Goal: Task Accomplishment & Management: Manage account settings

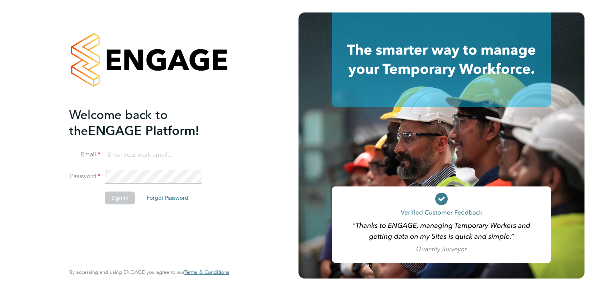
click at [160, 158] on input at bounding box center [153, 155] width 96 height 14
type input "[EMAIL_ADDRESS][DOMAIN_NAME]"
click at [173, 199] on button "Forgot Password" at bounding box center [167, 198] width 54 height 12
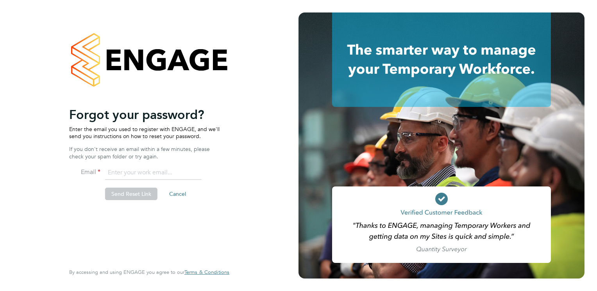
click at [146, 174] on input "email" at bounding box center [153, 173] width 96 height 14
type input "[EMAIL_ADDRESS][DOMAIN_NAME]"
click at [132, 195] on button "Send Reset Link" at bounding box center [131, 194] width 52 height 12
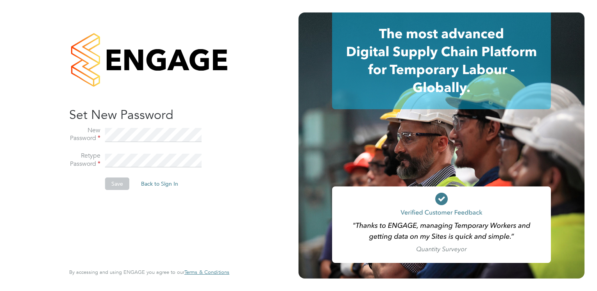
click at [116, 185] on button "Save" at bounding box center [117, 184] width 24 height 12
click at [87, 161] on label "Retype Password" at bounding box center [84, 160] width 31 height 16
click at [184, 143] on li "New Password" at bounding box center [145, 139] width 152 height 26
click at [205, 155] on li "Retype Password" at bounding box center [145, 165] width 152 height 26
click at [121, 182] on button "Save" at bounding box center [117, 184] width 24 height 12
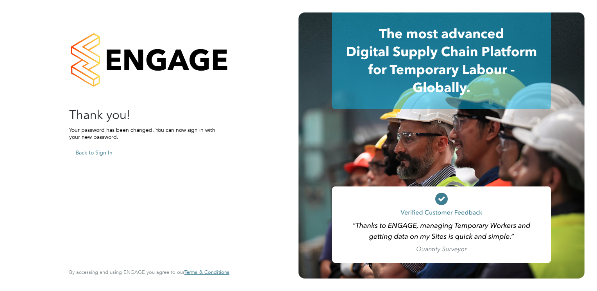
click at [78, 153] on button "Back to Sign In" at bounding box center [94, 152] width 50 height 12
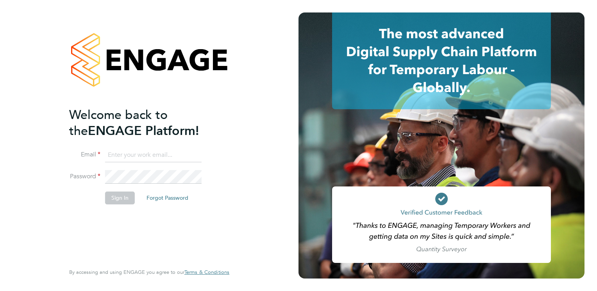
click at [112, 157] on input at bounding box center [153, 155] width 96 height 14
type input "[EMAIL_ADDRESS][DOMAIN_NAME]"
click at [125, 194] on button "Sign In" at bounding box center [120, 198] width 30 height 12
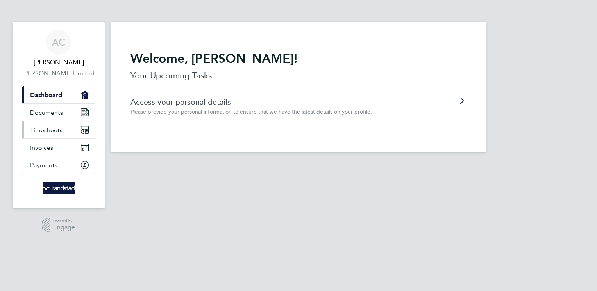
click at [44, 129] on span "Timesheets" at bounding box center [46, 129] width 32 height 7
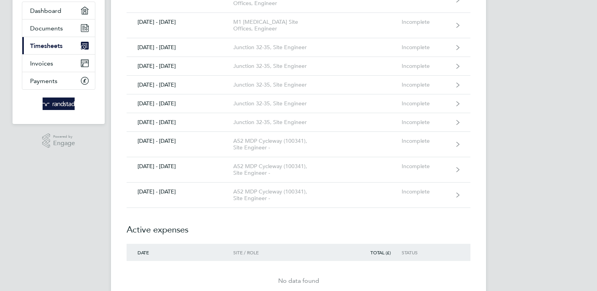
scroll to position [78, 0]
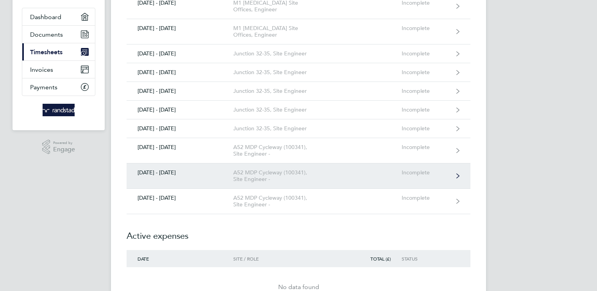
click at [414, 164] on link "20 - 26 Sept 2025 A52 MDP Cycleway (100341), Site Engineer - Incomplete" at bounding box center [298, 176] width 344 height 25
click at [459, 164] on link "20 - 26 Sept 2025 A52 MDP Cycleway (100341), Site Engineer - Incomplete" at bounding box center [298, 176] width 344 height 25
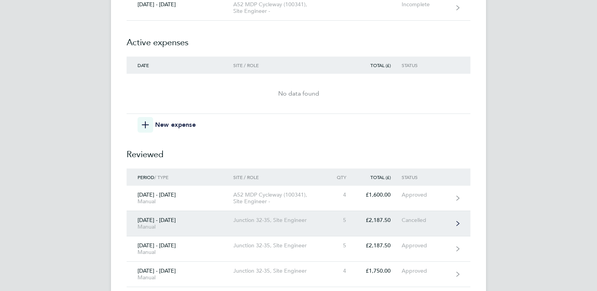
scroll to position [273, 0]
click at [169, 222] on div "Manual" at bounding box center [179, 225] width 85 height 7
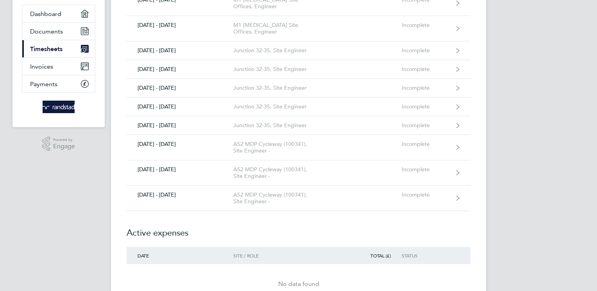
scroll to position [78, 0]
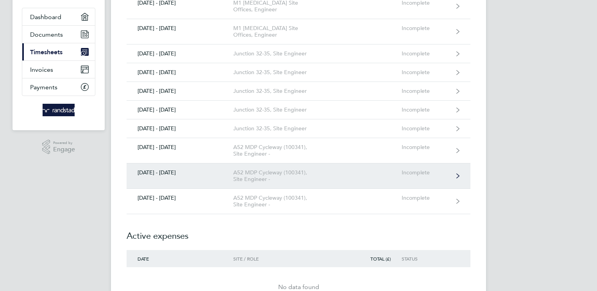
click at [456, 173] on icon at bounding box center [457, 175] width 3 height 5
click at [156, 169] on div "20 - 26 Sept 2025" at bounding box center [179, 172] width 107 height 7
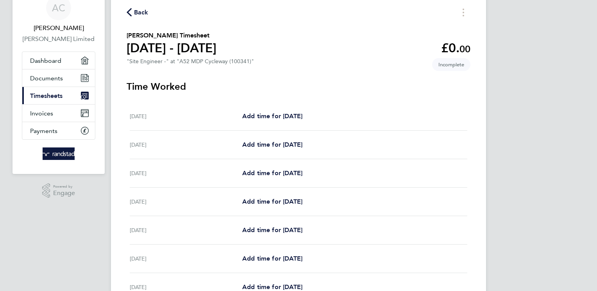
scroll to position [39, 0]
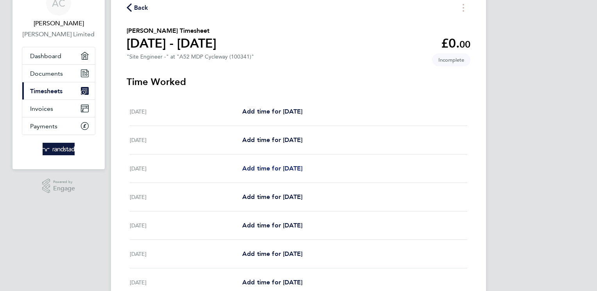
click at [263, 169] on span "Add time for Mon 22 Sep" at bounding box center [272, 168] width 60 height 7
click at [280, 169] on span "Add time for Mon 22 Sep" at bounding box center [272, 168] width 60 height 7
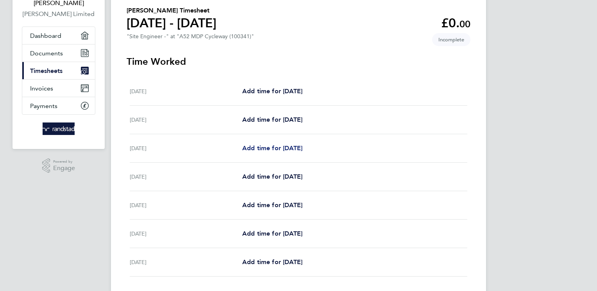
scroll to position [78, 0]
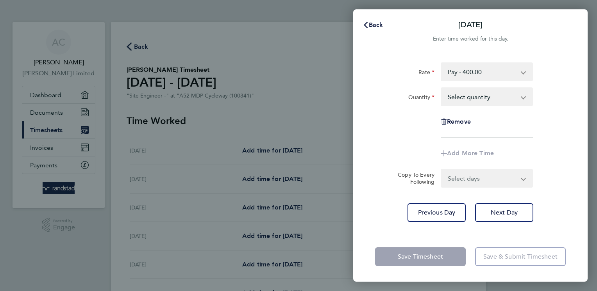
click at [522, 98] on select "Select quantity 0.5 1" at bounding box center [481, 96] width 81 height 17
select select "1"
click at [441, 88] on select "Select quantity 0.5 1" at bounding box center [481, 96] width 81 height 17
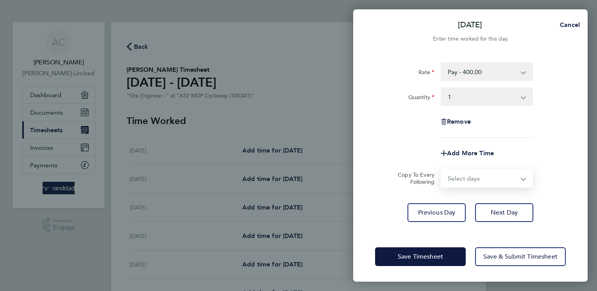
click at [512, 181] on select "Select days Day Tuesday Wednesday Thursday Friday" at bounding box center [482, 178] width 82 height 17
select select "DAY"
click at [441, 170] on select "Select days Day Tuesday Wednesday Thursday Friday" at bounding box center [482, 178] width 82 height 17
select select "2025-09-26"
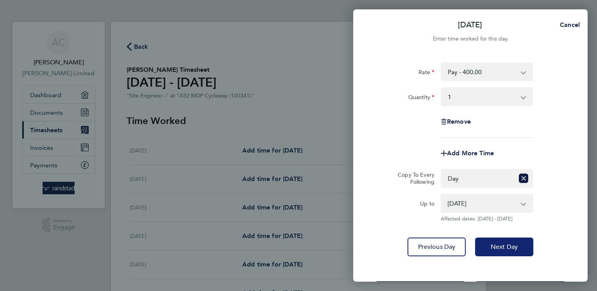
click at [503, 244] on span "Next Day" at bounding box center [503, 247] width 27 height 8
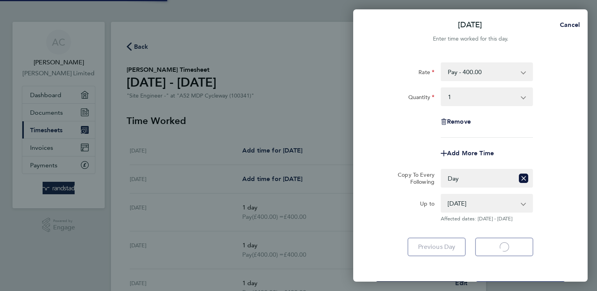
select select "1"
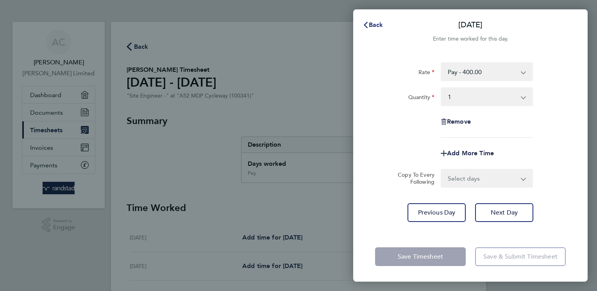
click at [373, 24] on span "Back" at bounding box center [376, 24] width 14 height 7
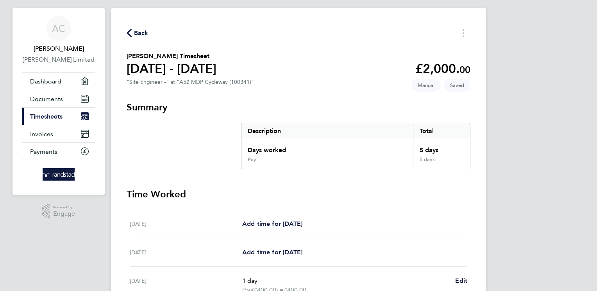
scroll to position [12, 0]
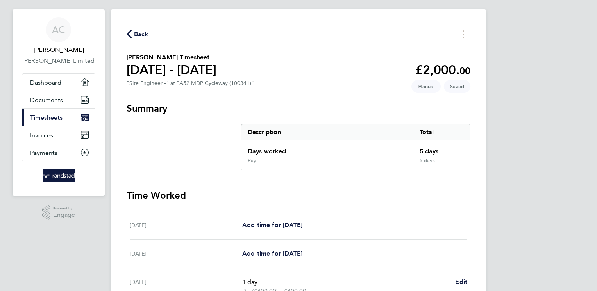
click at [460, 86] on span "Saved" at bounding box center [457, 86] width 27 height 13
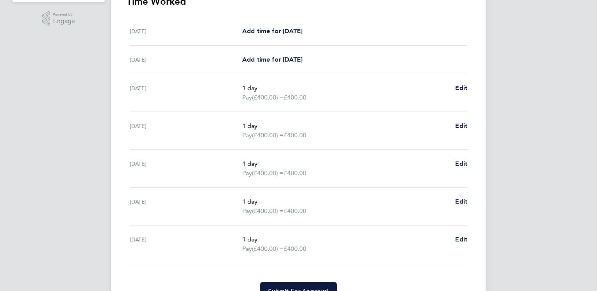
scroll to position [247, 0]
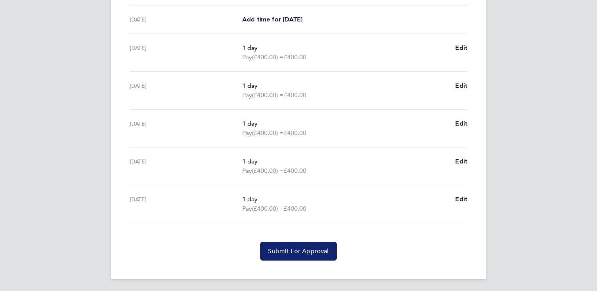
click at [306, 251] on span "Submit For Approval" at bounding box center [298, 252] width 61 height 8
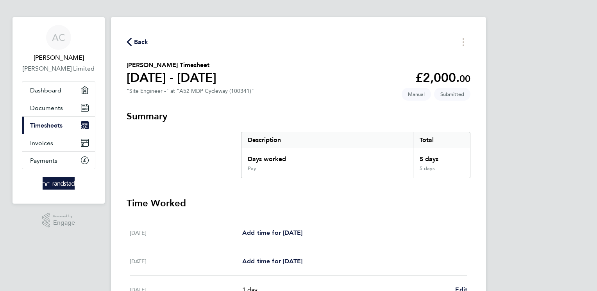
scroll to position [0, 0]
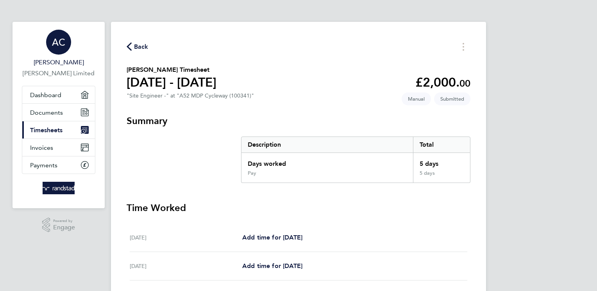
click at [65, 48] on div "AC" at bounding box center [58, 42] width 25 height 25
click at [57, 47] on span "AC" at bounding box center [58, 42] width 13 height 10
click at [55, 63] on span "Arnel Cordero" at bounding box center [58, 62] width 73 height 9
click at [64, 43] on span "AC" at bounding box center [58, 42] width 13 height 10
drag, startPoint x: 64, startPoint y: 43, endPoint x: 271, endPoint y: 32, distance: 206.8
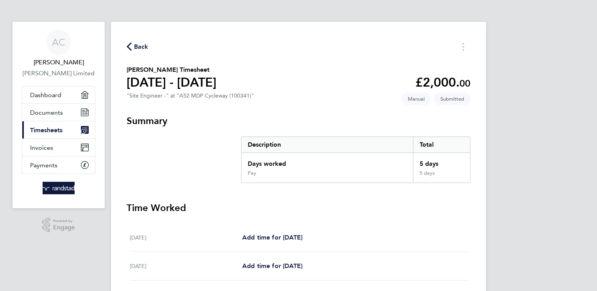
click at [271, 29] on div "Back Arnel Cordero's Timesheet 20 - 26 Sept 2025 £2,000. 00 "Site Engineer -" a…" at bounding box center [298, 255] width 375 height 467
click at [59, 65] on span "Arnel Cordero" at bounding box center [58, 62] width 73 height 9
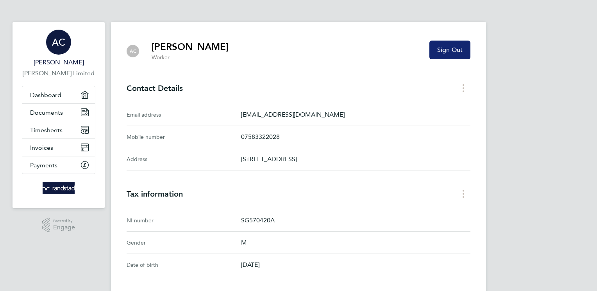
click at [444, 54] on button "Sign Out" at bounding box center [449, 50] width 41 height 19
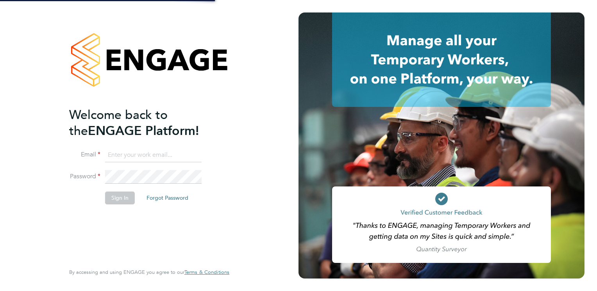
type input "[EMAIL_ADDRESS][DOMAIN_NAME]"
